Goal: Information Seeking & Learning: Learn about a topic

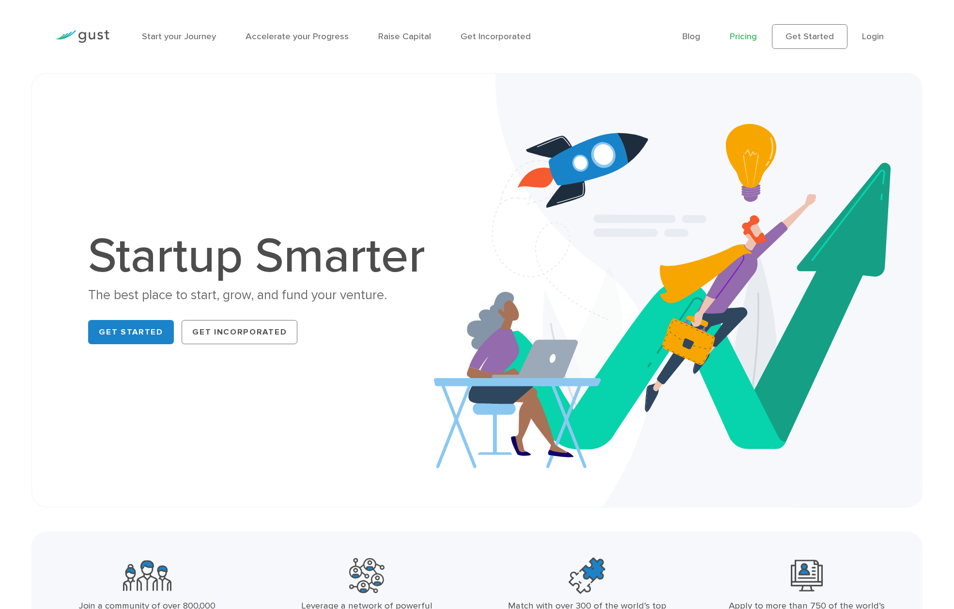
click at [740, 33] on link "Pricing" at bounding box center [743, 36] width 27 height 11
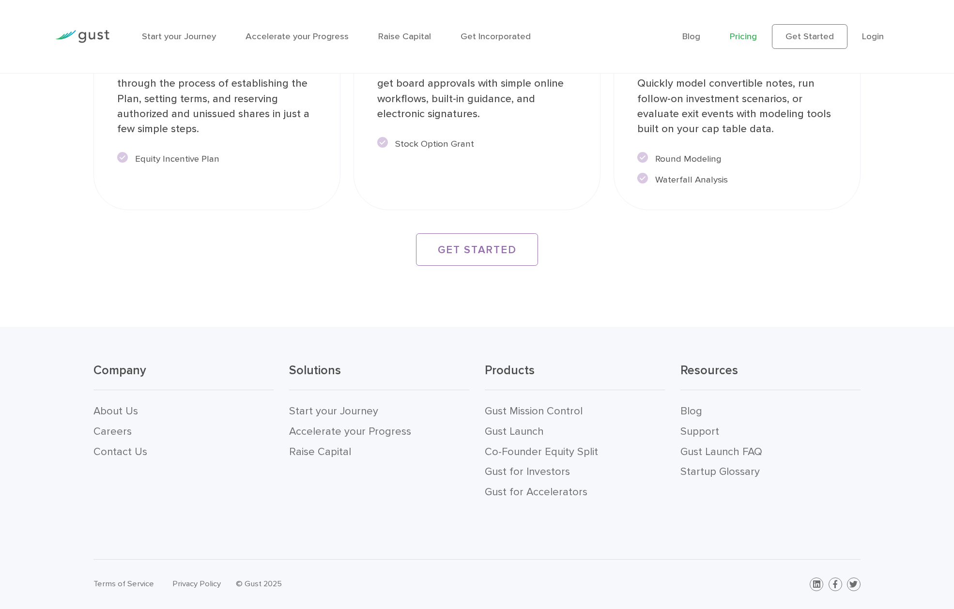
scroll to position [1882, 0]
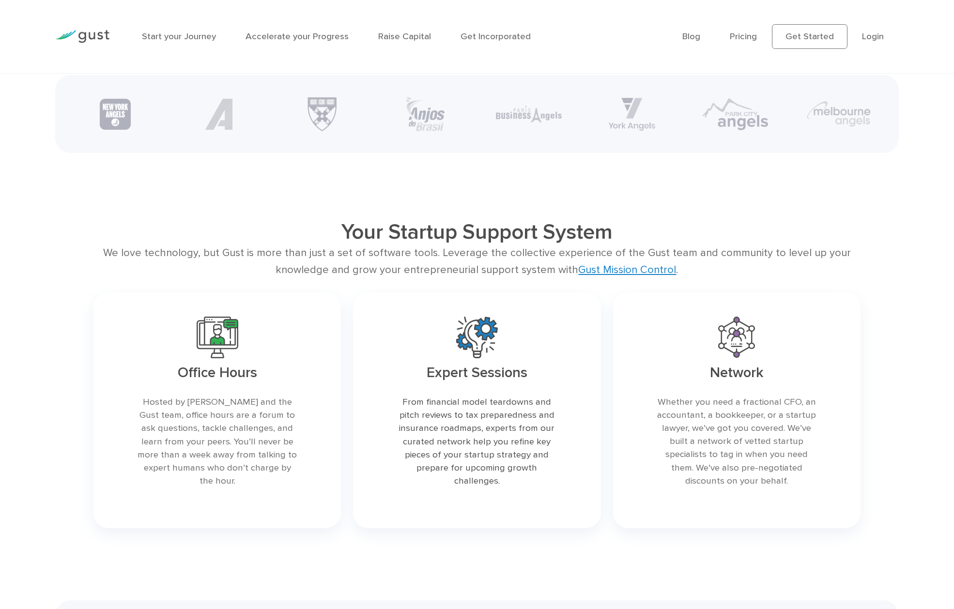
scroll to position [2195, 0]
